Goal: Communication & Community: Answer question/provide support

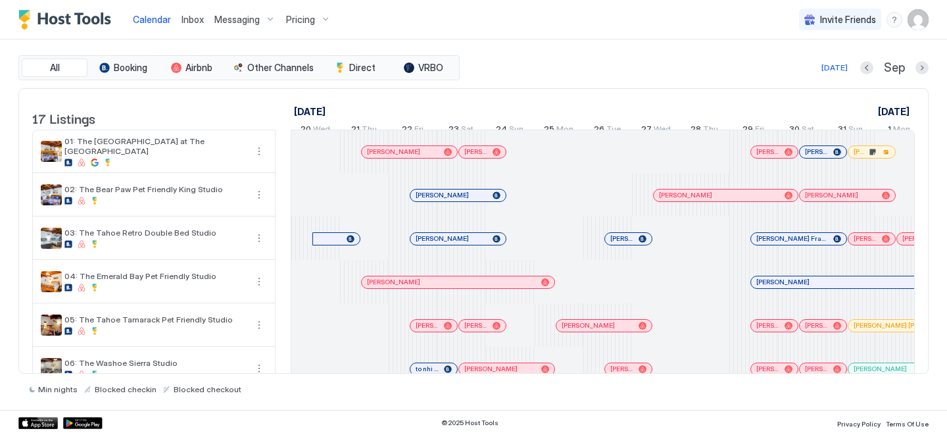
click at [184, 25] on link "Inbox" at bounding box center [193, 19] width 22 height 14
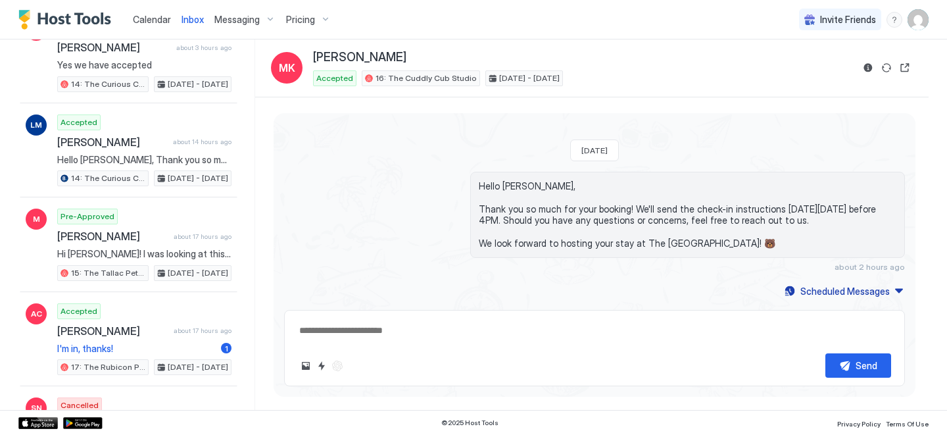
scroll to position [206, 0]
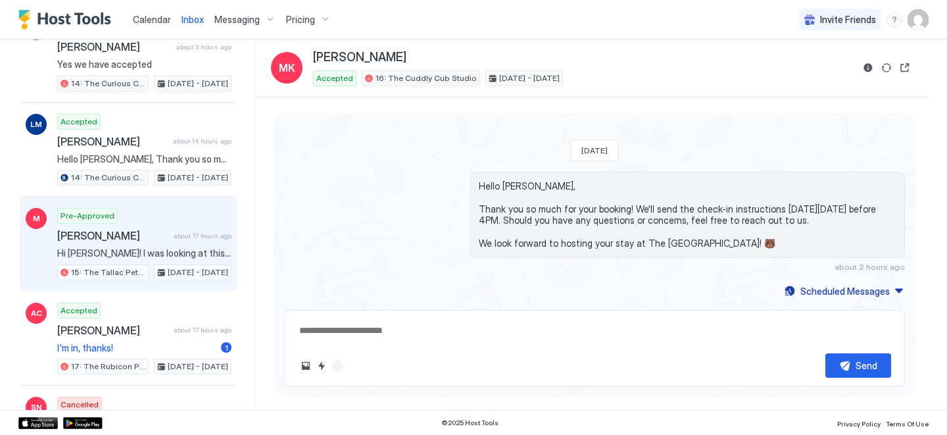
click at [206, 233] on span "about 17 hours ago" at bounding box center [203, 236] width 58 height 9
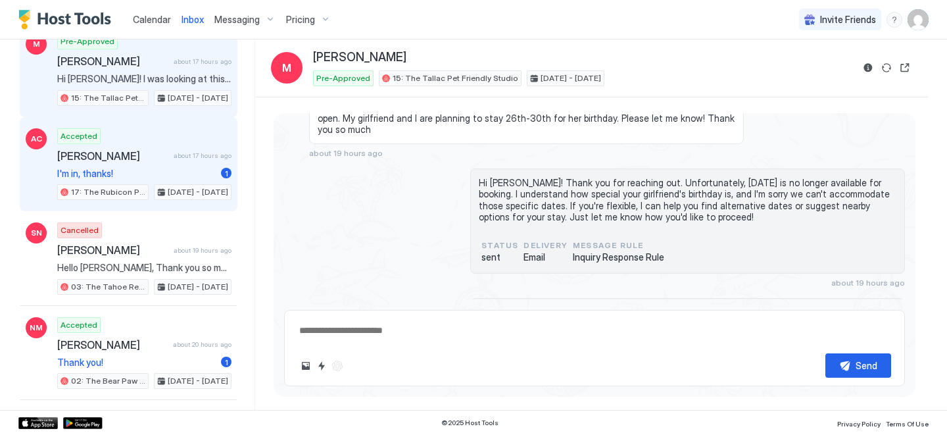
scroll to position [394, 0]
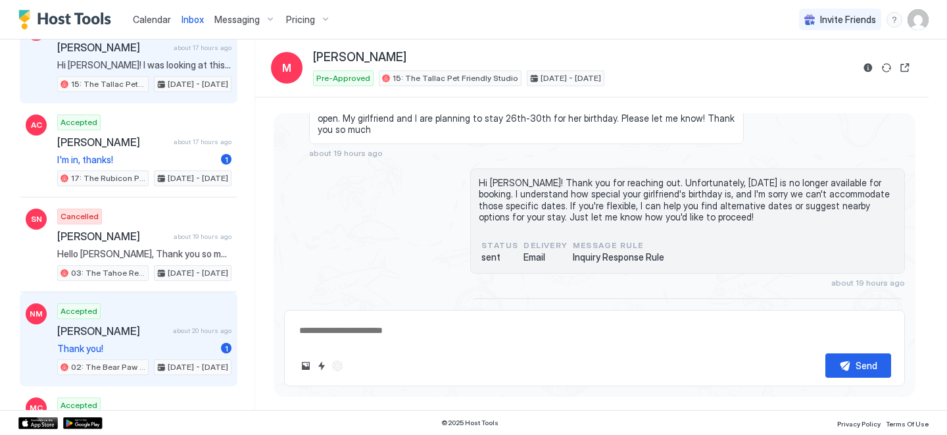
click at [138, 333] on span "[PERSON_NAME]" at bounding box center [112, 330] width 110 height 13
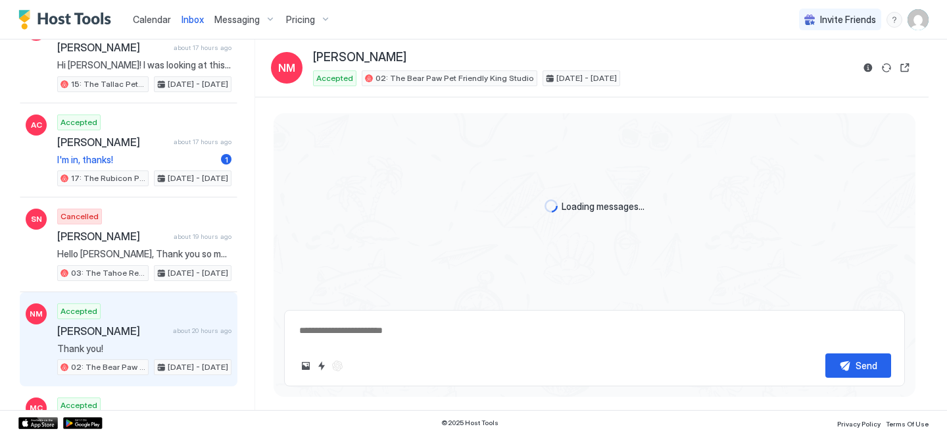
scroll to position [82, 0]
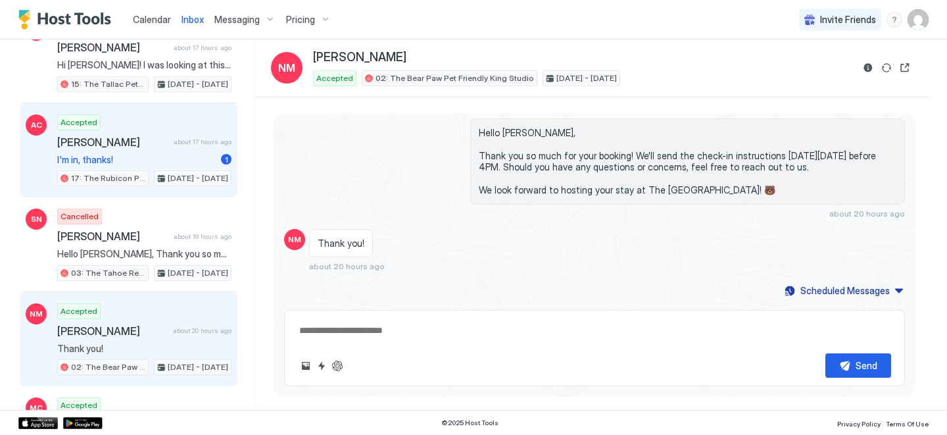
click at [173, 156] on span "I'm in, thanks!" at bounding box center [136, 160] width 159 height 12
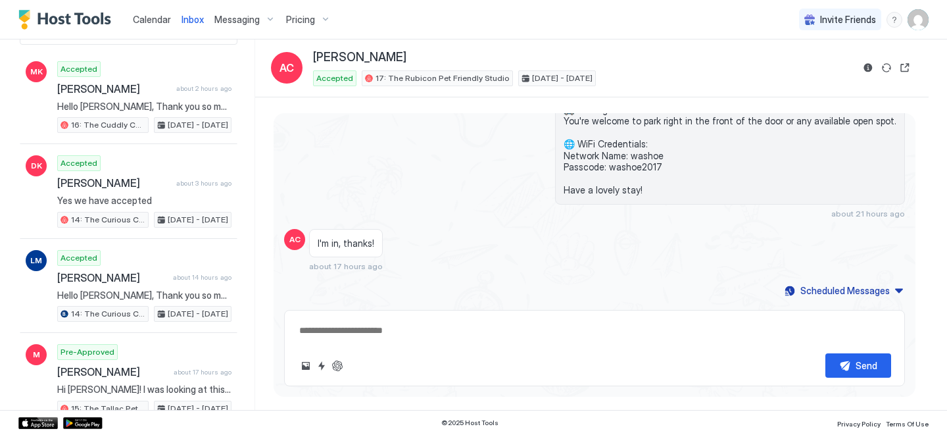
scroll to position [68, 0]
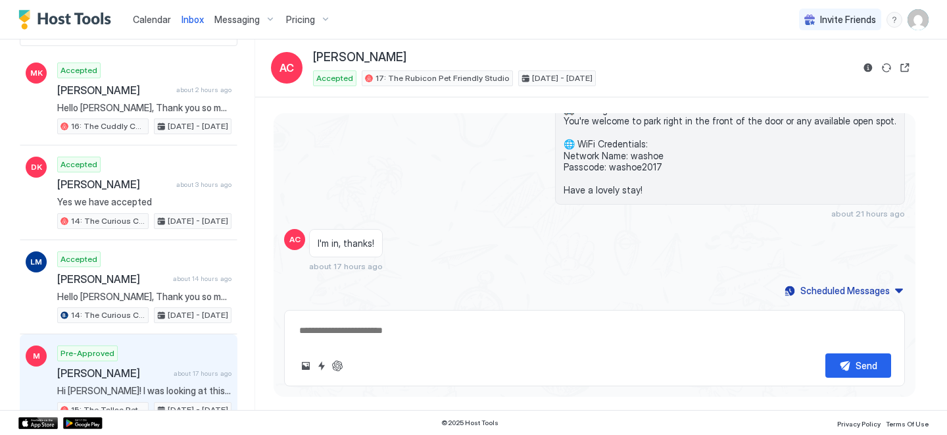
click at [159, 354] on div "Pre-Approved [PERSON_NAME] about 17 hours ago Hi [PERSON_NAME]! I was looking a…" at bounding box center [144, 381] width 174 height 72
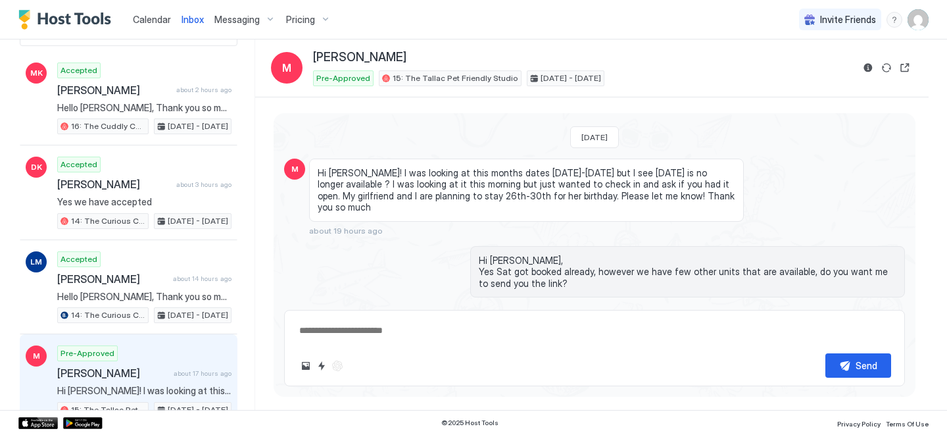
scroll to position [172, 0]
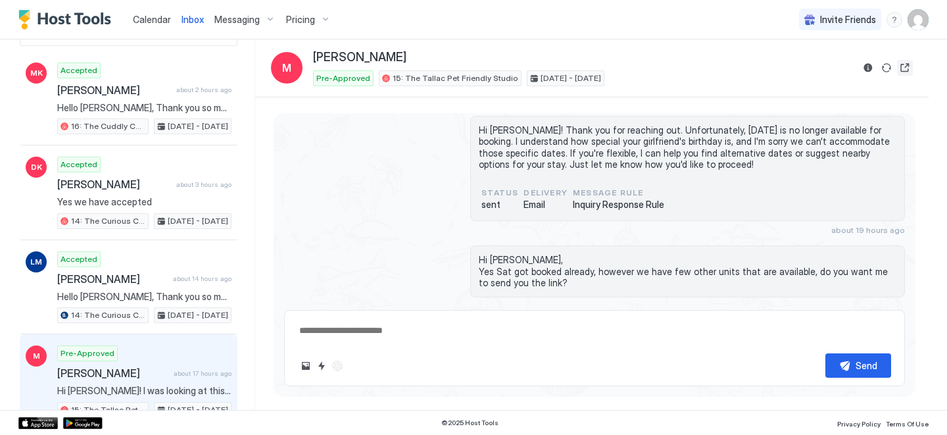
click at [898, 64] on button "Open reservation" at bounding box center [905, 68] width 16 height 16
click at [138, 24] on span "Calendar" at bounding box center [152, 19] width 38 height 11
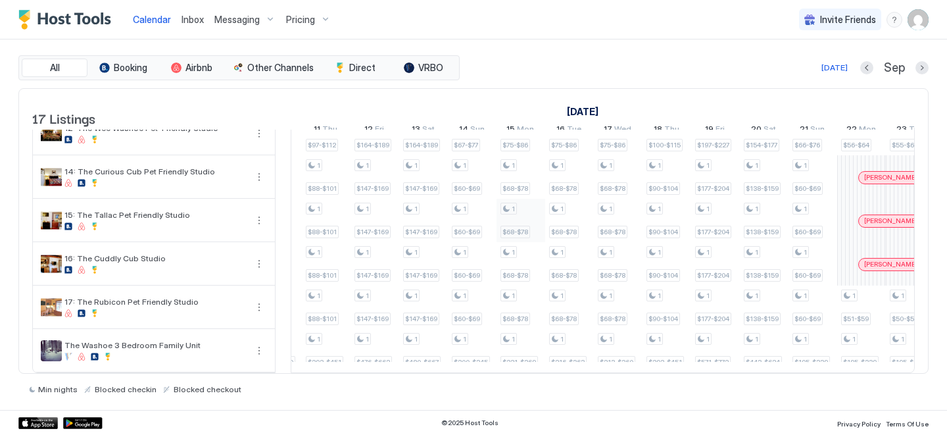
scroll to position [0, 1017]
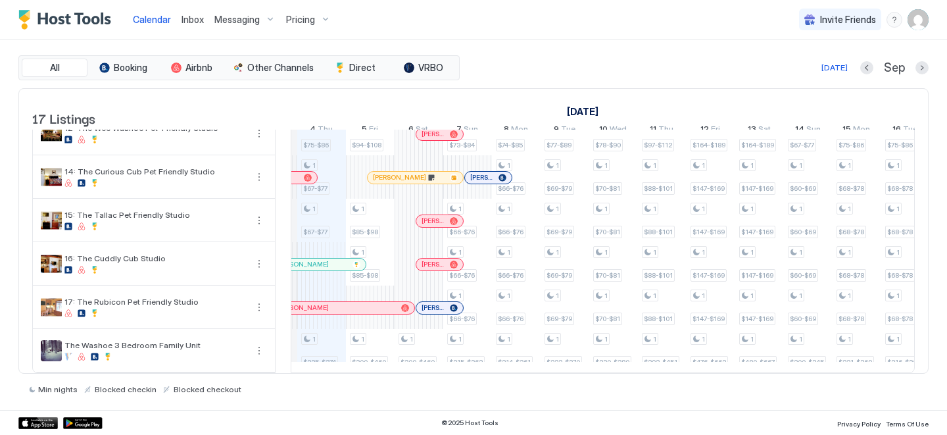
click at [178, 29] on div "Inbox" at bounding box center [192, 19] width 33 height 24
click at [190, 20] on span "Inbox" at bounding box center [193, 19] width 22 height 11
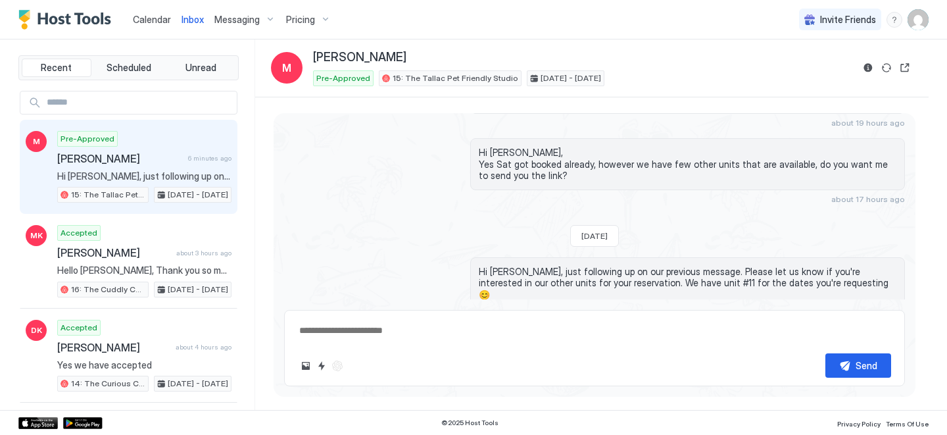
click at [147, 18] on span "Calendar" at bounding box center [152, 19] width 38 height 11
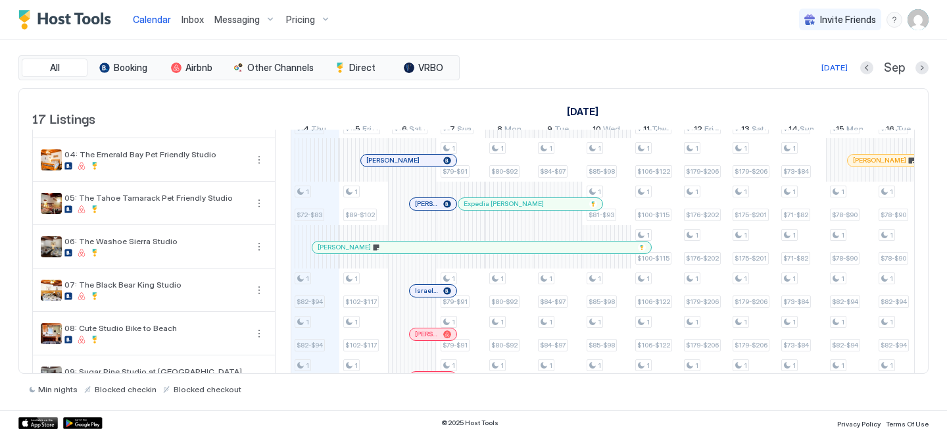
click at [362, 253] on div "[PERSON_NAME]" at bounding box center [481, 247] width 339 height 12
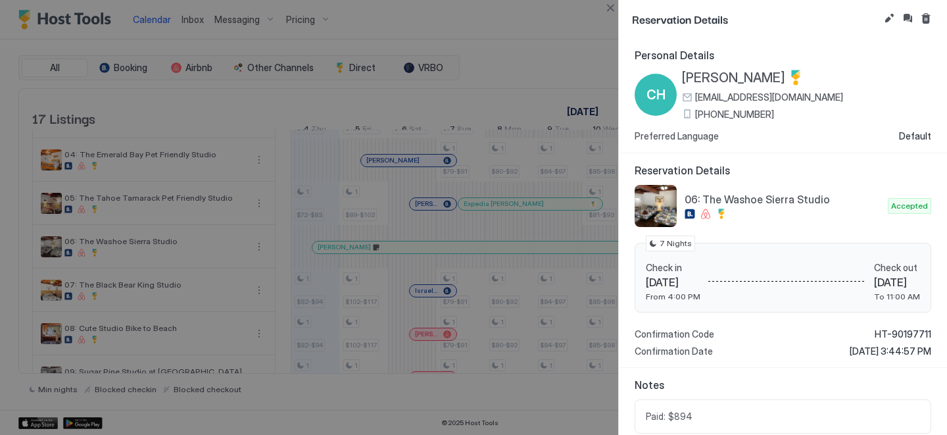
click at [712, 113] on span "[PHONE_NUMBER]" at bounding box center [734, 115] width 79 height 12
click at [606, 9] on button "Close" at bounding box center [610, 8] width 16 height 16
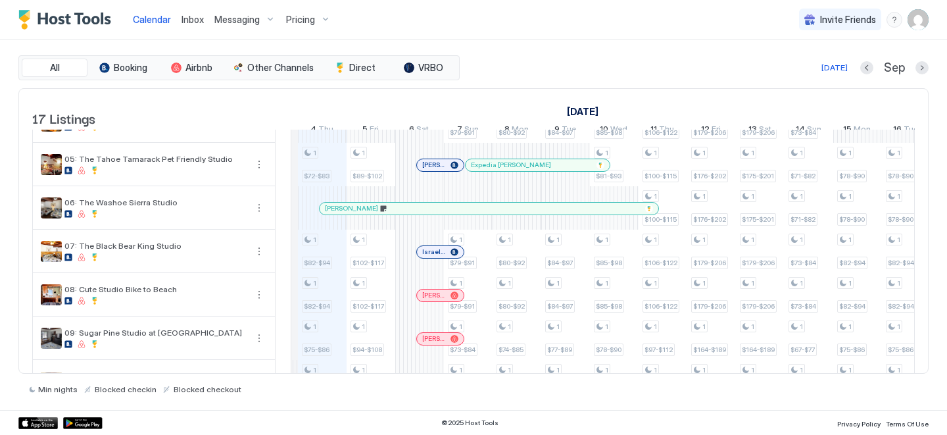
scroll to position [0, 729]
